Goal: Information Seeking & Learning: Learn about a topic

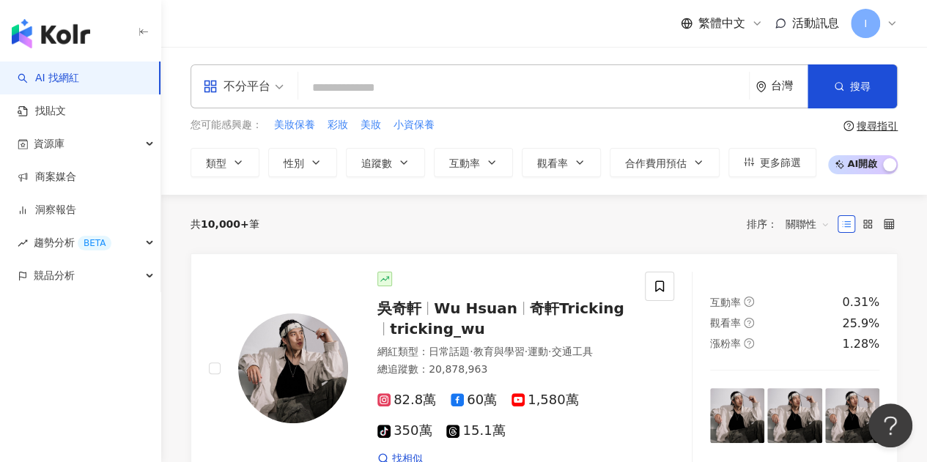
type input "**********"
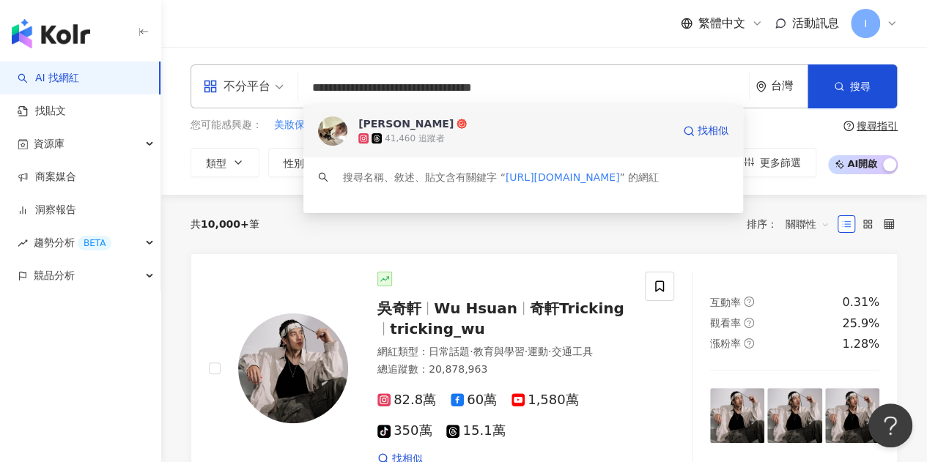
click at [442, 130] on span "[PERSON_NAME]" at bounding box center [515, 123] width 314 height 15
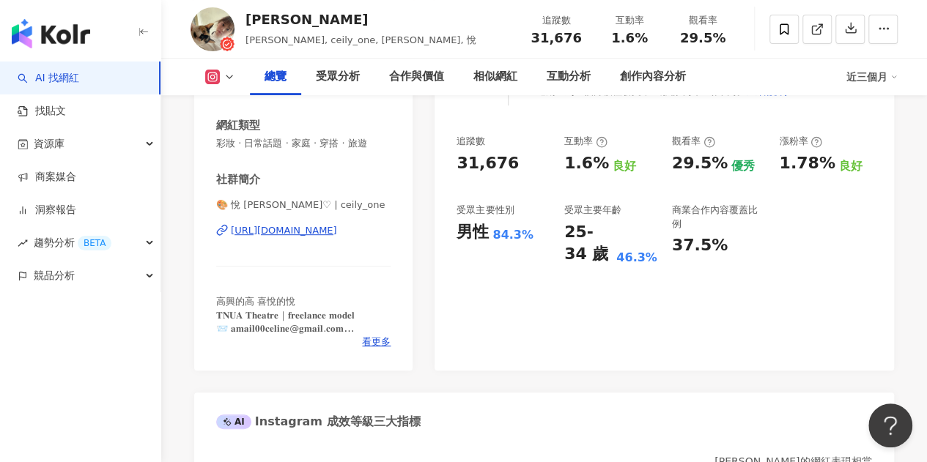
scroll to position [147, 0]
